Goal: Task Accomplishment & Management: Manage account settings

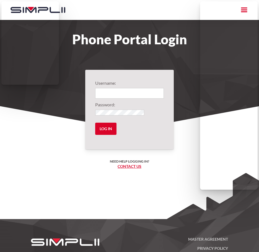
type input "1004@ThirdGenerationHomeImprovement"
click at [102, 27] on body "Features Integrations PRoducts Plans Why Simplii Contact US Master Agreement Ge…" at bounding box center [129, 143] width 259 height 286
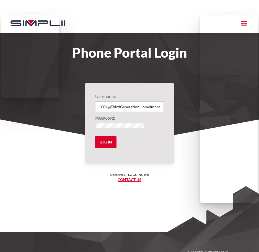
click at [161, 48] on h1 "Phone Portal Login" at bounding box center [129, 53] width 249 height 12
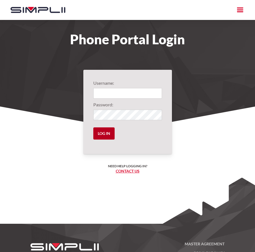
type input "1004@ThirdGenerationHomeImprovement"
click at [100, 135] on input "Log in" at bounding box center [103, 133] width 21 height 12
click at [104, 131] on input "Log in" at bounding box center [103, 133] width 21 height 12
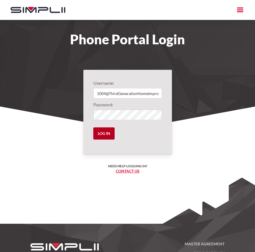
click at [104, 131] on input "Log in" at bounding box center [103, 133] width 21 height 12
click at [103, 135] on input "Log in" at bounding box center [103, 133] width 21 height 12
click at [107, 131] on input "Log in" at bounding box center [103, 133] width 21 height 12
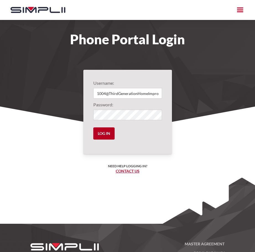
click at [107, 131] on input "Log in" at bounding box center [103, 133] width 21 height 12
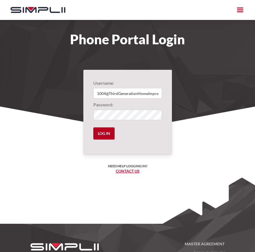
click at [107, 131] on input "Log in" at bounding box center [103, 133] width 21 height 12
click at [239, 12] on div "menu" at bounding box center [240, 10] width 10 height 10
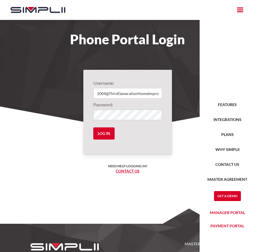
click at [228, 213] on link "Manager Portal" at bounding box center [227, 212] width 42 height 9
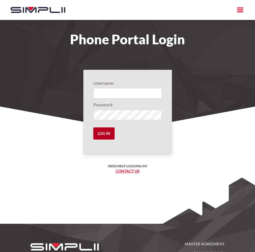
type input "1004@ThirdGenerationHomeImprovement"
click at [99, 134] on input "Log in" at bounding box center [103, 133] width 21 height 12
click at [102, 132] on input "Log in" at bounding box center [103, 133] width 21 height 12
click at [238, 10] on div "menu" at bounding box center [240, 10] width 10 height 10
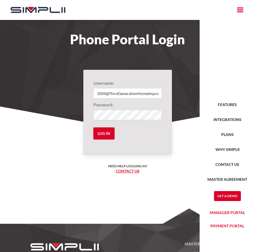
click at [223, 211] on link "Manager Portal" at bounding box center [227, 212] width 42 height 9
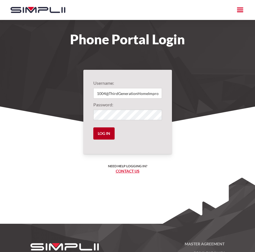
click at [101, 132] on input "Log in" at bounding box center [103, 133] width 21 height 12
click at [122, 90] on input "1004@ThirdGenerationHomeImprovement" at bounding box center [127, 93] width 69 height 11
type input "1"
type input "1004@ThirdGenerationHomeImprovement"
click at [101, 130] on input "Log in" at bounding box center [103, 133] width 21 height 12
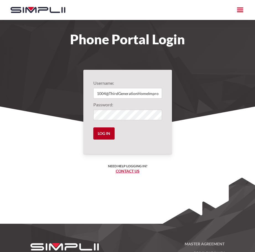
click at [101, 130] on input "Log in" at bounding box center [103, 133] width 21 height 12
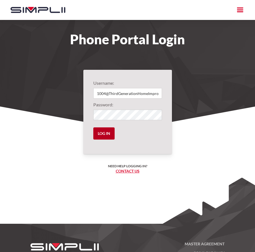
click at [101, 130] on input "Log in" at bounding box center [103, 133] width 21 height 12
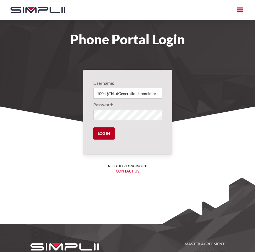
click at [102, 131] on input "Log in" at bounding box center [103, 133] width 21 height 12
click at [102, 133] on input "Log in" at bounding box center [103, 133] width 21 height 12
click at [102, 132] on input "Log in" at bounding box center [103, 133] width 21 height 12
click at [238, 13] on div "menu" at bounding box center [240, 10] width 10 height 10
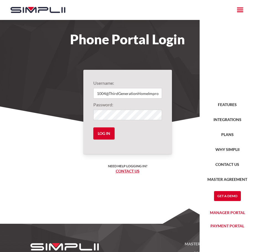
click at [226, 210] on link "Manager Portal" at bounding box center [227, 212] width 42 height 9
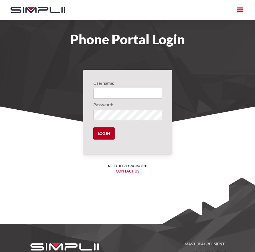
type input "1004@ThirdGenerationHomeImprovement"
click at [99, 133] on input "Log in" at bounding box center [103, 133] width 21 height 12
click at [158, 94] on input "1004@ThirdGenerationHomeImprovement" at bounding box center [127, 93] width 69 height 11
click at [103, 134] on input "Log in" at bounding box center [103, 133] width 21 height 12
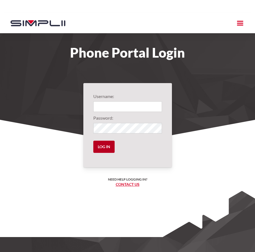
type input "1004@ThirdGenerationHomeImprovement"
click at [102, 146] on input "Log in" at bounding box center [103, 147] width 21 height 12
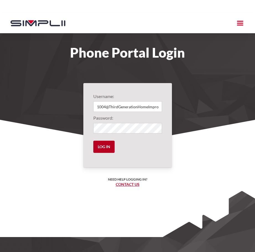
click at [102, 146] on input "Log in" at bounding box center [103, 147] width 21 height 12
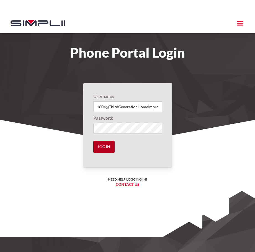
click at [102, 146] on input "Log in" at bounding box center [103, 147] width 21 height 12
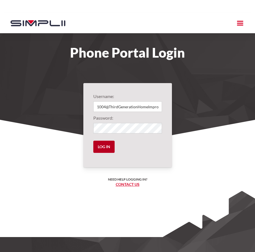
click at [102, 146] on input "Log in" at bounding box center [103, 147] width 21 height 12
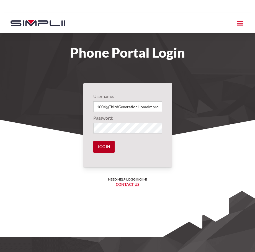
click at [102, 146] on input "Log in" at bounding box center [103, 147] width 21 height 12
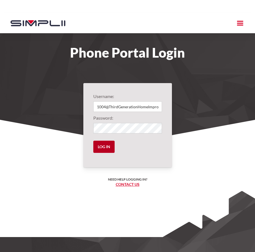
click at [102, 146] on input "Log in" at bounding box center [103, 147] width 21 height 12
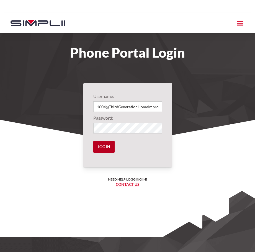
click at [102, 146] on input "Log in" at bounding box center [103, 147] width 21 height 12
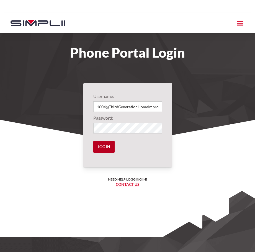
click at [102, 146] on input "Log in" at bounding box center [103, 147] width 21 height 12
click at [112, 146] on input "Log in" at bounding box center [103, 147] width 21 height 12
click at [102, 143] on input "Log in" at bounding box center [103, 147] width 21 height 12
click at [105, 144] on input "Log in" at bounding box center [103, 147] width 21 height 12
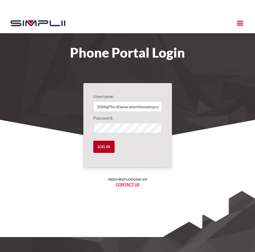
click at [104, 148] on input "Log in" at bounding box center [103, 147] width 21 height 12
click at [97, 141] on input "Log in" at bounding box center [103, 147] width 21 height 12
click at [99, 145] on input "Log in" at bounding box center [103, 147] width 21 height 12
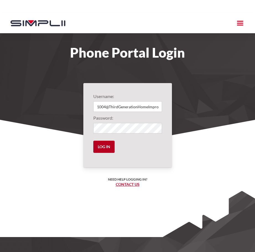
click at [99, 145] on input "Log in" at bounding box center [103, 147] width 21 height 12
